Goal: Information Seeking & Learning: Find specific fact

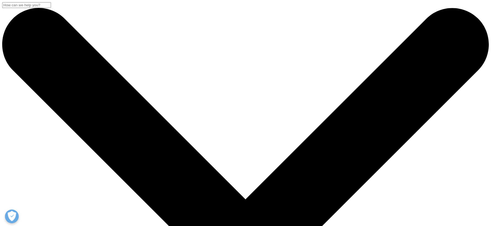
drag, startPoint x: 144, startPoint y: 44, endPoint x: 147, endPoint y: 47, distance: 4.3
click at [51, 8] on input "Search" at bounding box center [26, 5] width 49 height 6
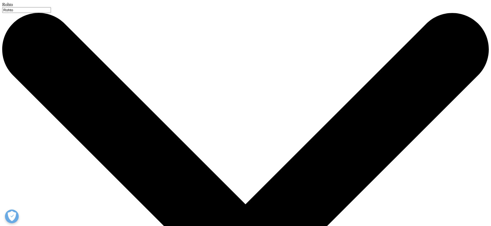
type input "Rohto"
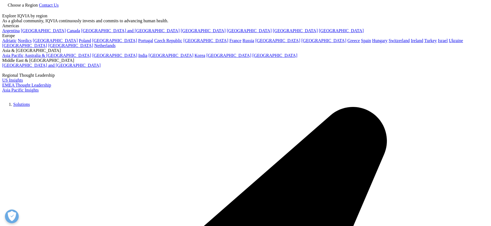
type input "Rohto"
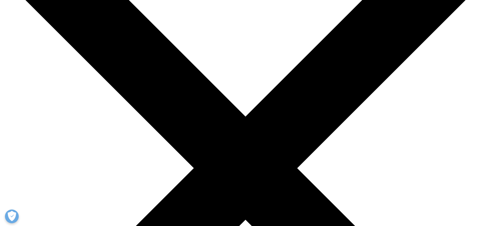
scroll to position [85, 0]
